Goal: Task Accomplishment & Management: Use online tool/utility

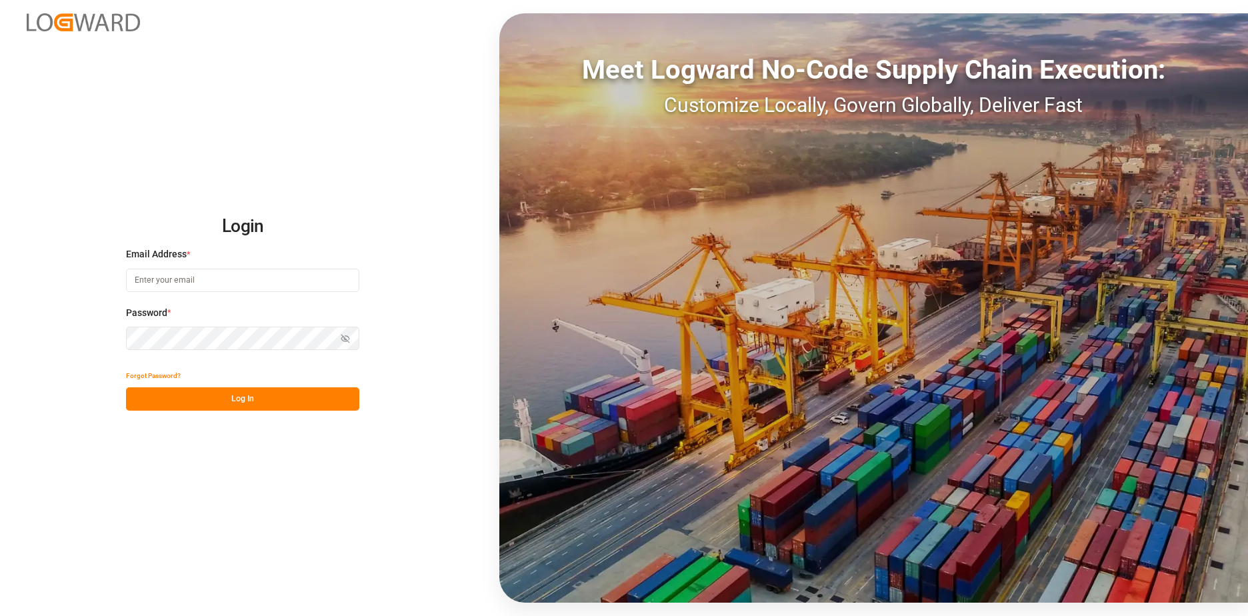
type input "[EMAIL_ADDRESS][DOMAIN_NAME]"
click at [258, 401] on button "Log In" at bounding box center [242, 398] width 233 height 23
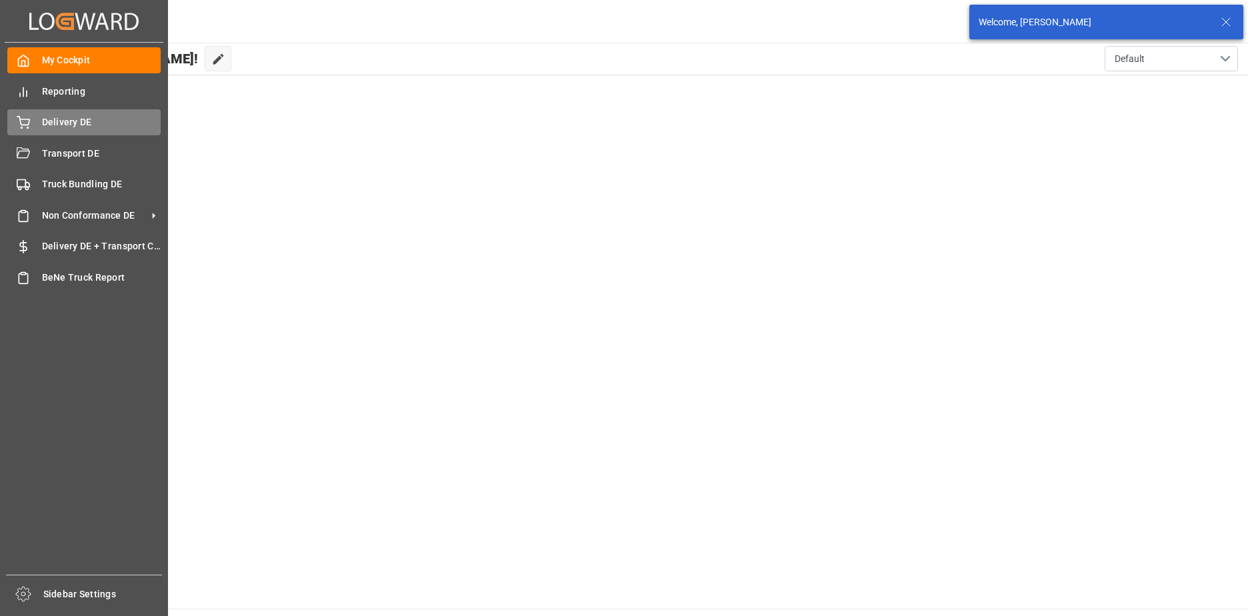
click at [42, 125] on span "Delivery DE" at bounding box center [101, 122] width 119 height 14
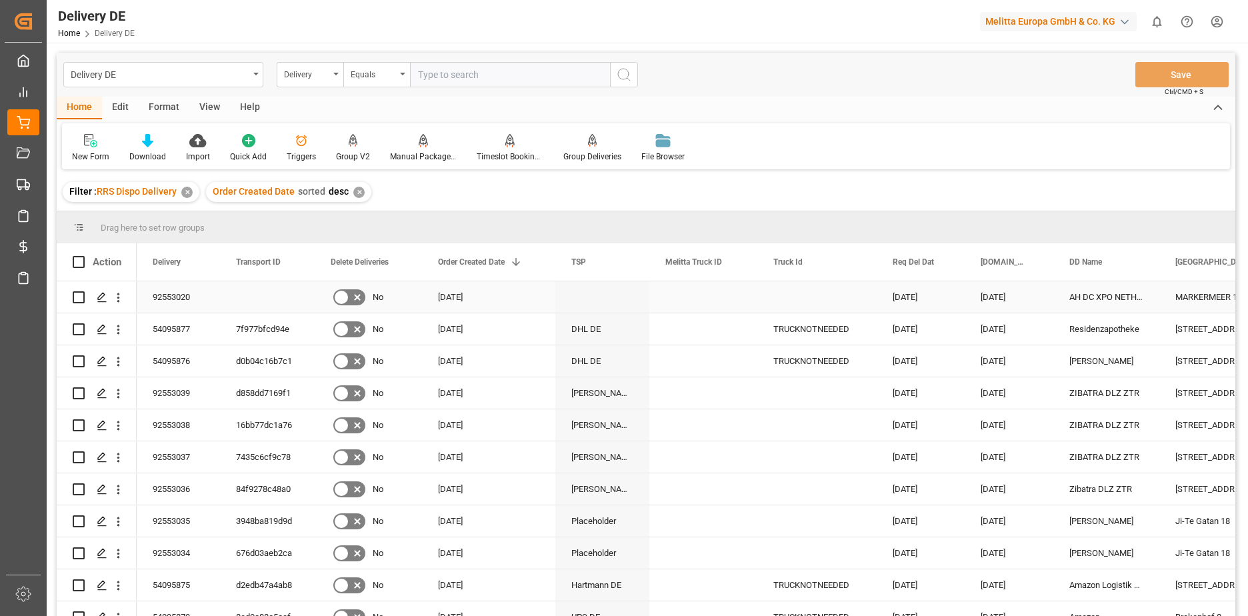
click at [228, 291] on div "Press SPACE to select this row." at bounding box center [267, 296] width 95 height 31
click at [183, 294] on div "92553020" at bounding box center [178, 296] width 83 height 31
click at [84, 291] on input "Press Space to toggle row selection (unchecked)" at bounding box center [79, 297] width 12 height 12
checkbox input "true"
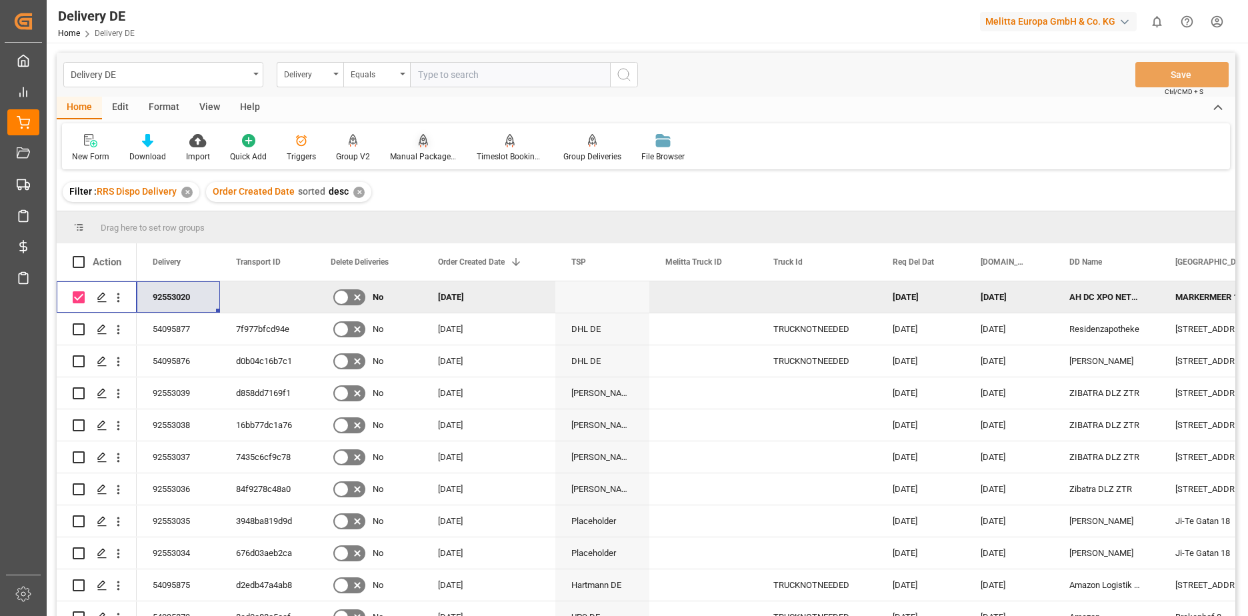
click at [420, 148] on div "Manual Package TypeDetermination" at bounding box center [423, 147] width 87 height 29
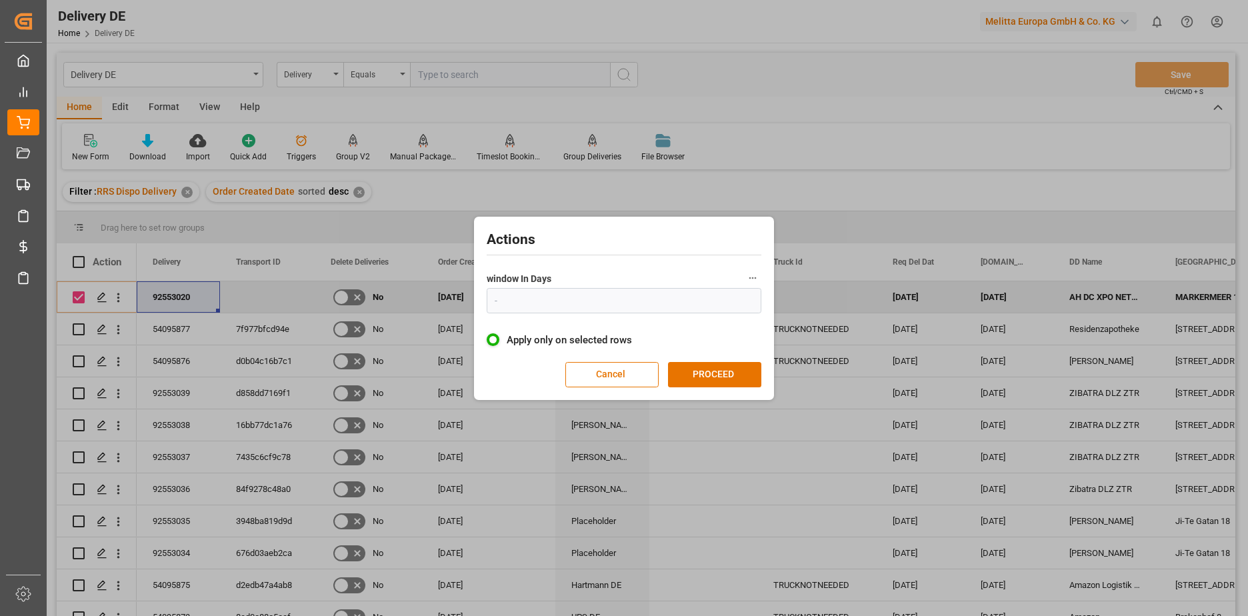
type input "1"
click at [711, 371] on button "PROCEED" at bounding box center [714, 374] width 93 height 25
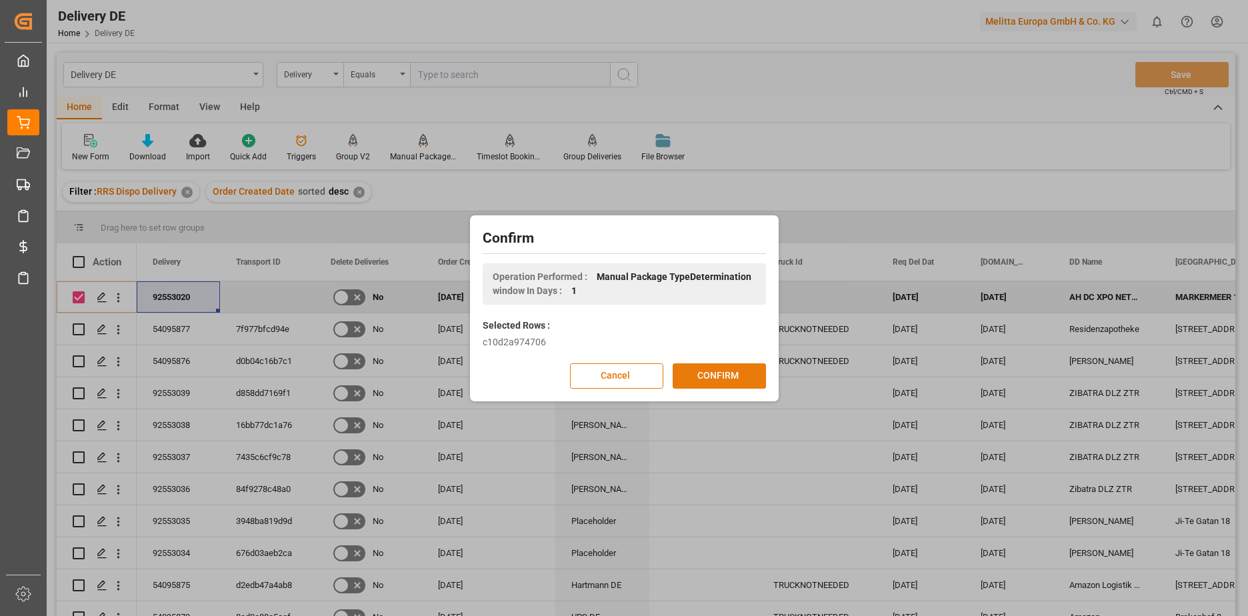
click at [712, 377] on button "CONFIRM" at bounding box center [718, 375] width 93 height 25
